Goal: Browse casually

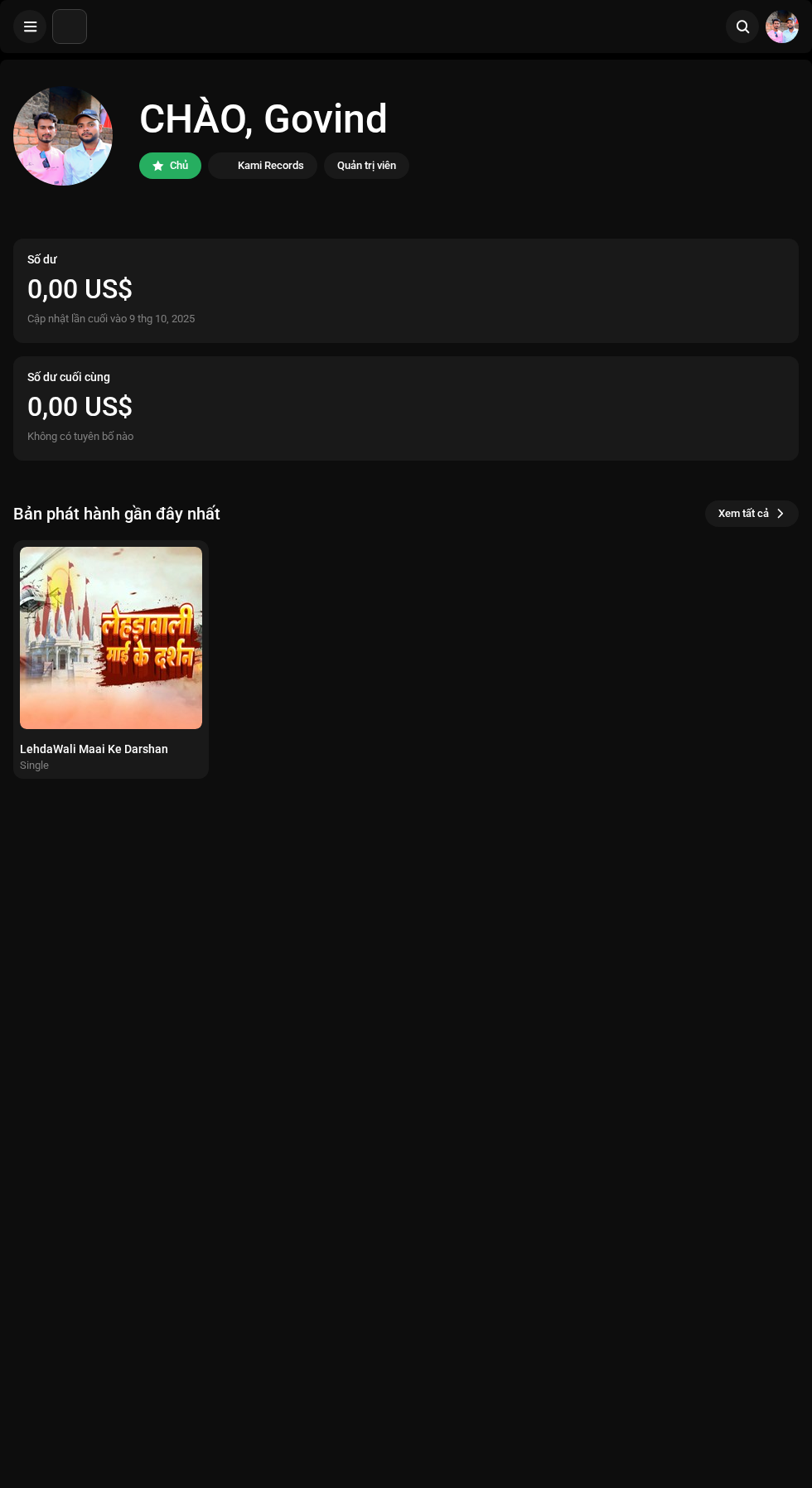
click at [102, 749] on div "LehdaWali Maai Ke Darshan" at bounding box center [111, 749] width 182 height 13
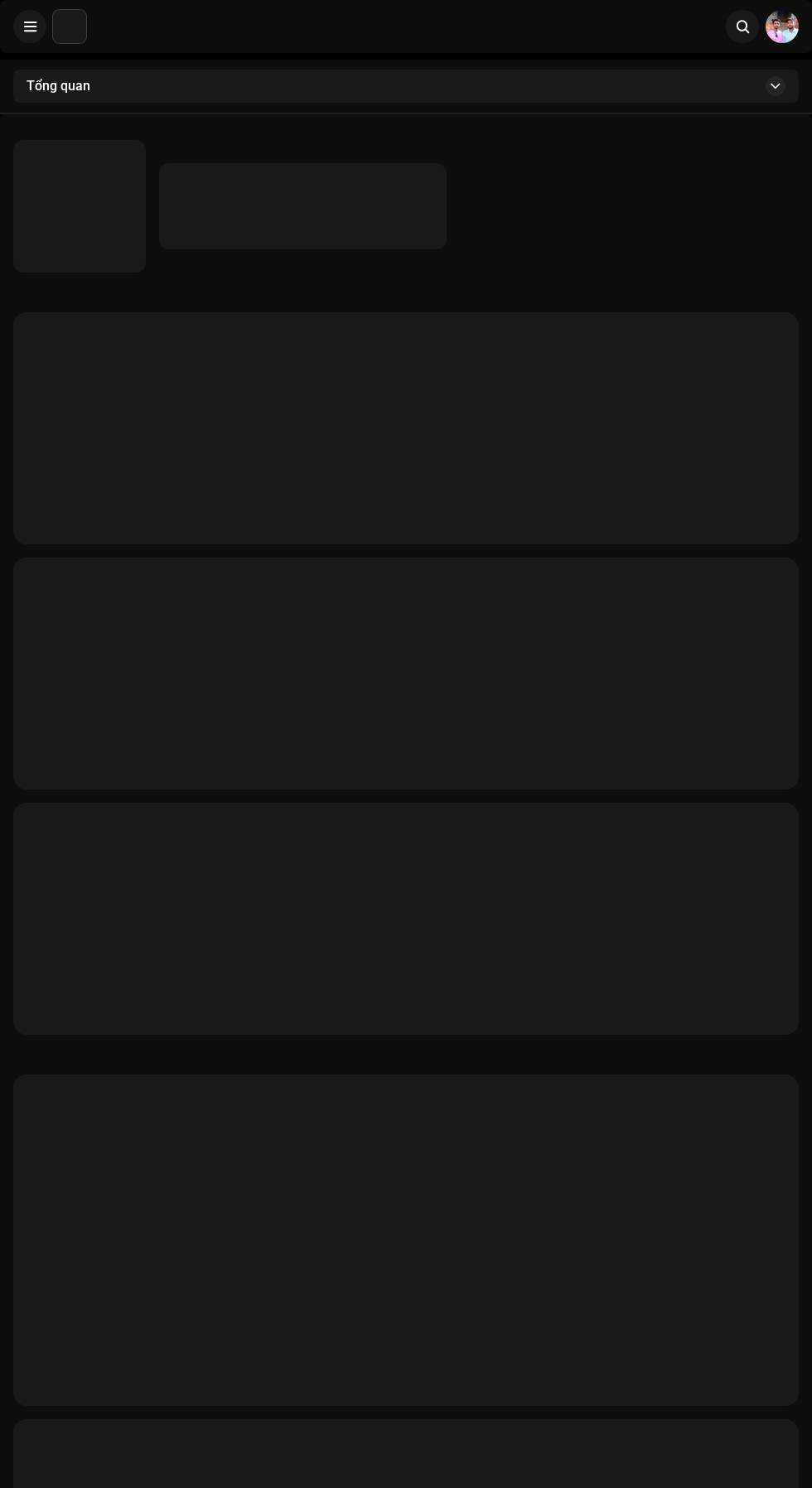
click at [104, 700] on p-skeleton at bounding box center [406, 673] width 785 height 232
